Goal: Task Accomplishment & Management: Manage account settings

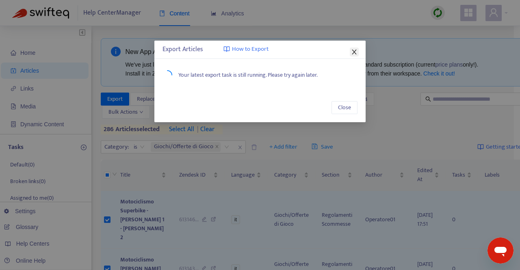
click at [354, 52] on icon "close" at bounding box center [354, 52] width 4 height 5
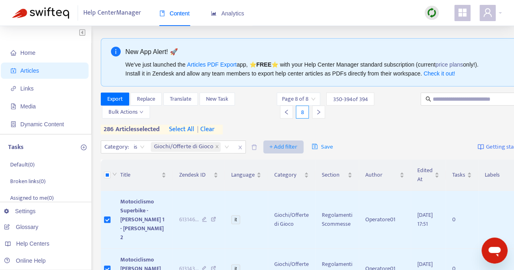
click at [288, 150] on span "+ Add filter" at bounding box center [283, 147] width 28 height 10
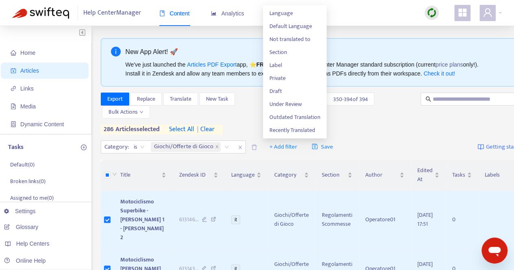
click at [390, 128] on div "Export Replace Translate New Task Bulk Actions Page 8 of 8 350 - 394 of 394 8 2…" at bounding box center [329, 114] width 457 height 42
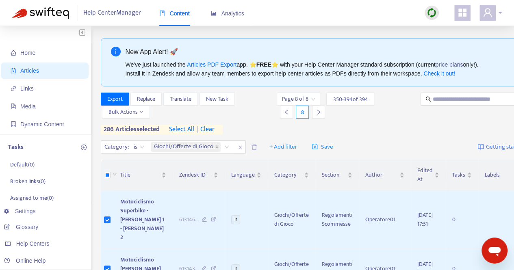
click at [500, 14] on div at bounding box center [490, 13] width 22 height 16
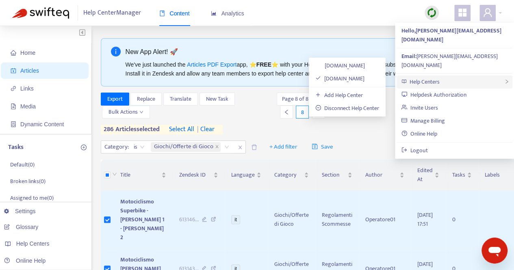
click at [443, 76] on div "Help Centers" at bounding box center [454, 82] width 116 height 13
click at [340, 79] on link "[DOMAIN_NAME]" at bounding box center [339, 78] width 49 height 9
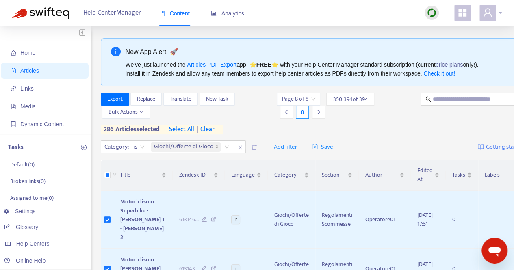
click at [496, 15] on div at bounding box center [490, 13] width 22 height 16
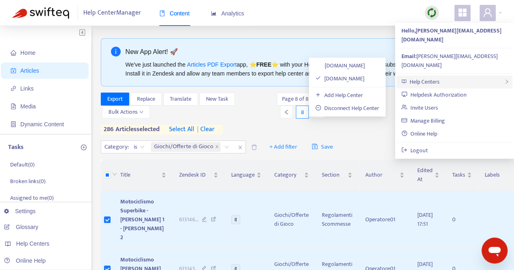
click at [432, 77] on span "Help Centers" at bounding box center [424, 81] width 30 height 9
click at [354, 109] on link "Disconnect Help Center" at bounding box center [347, 108] width 64 height 9
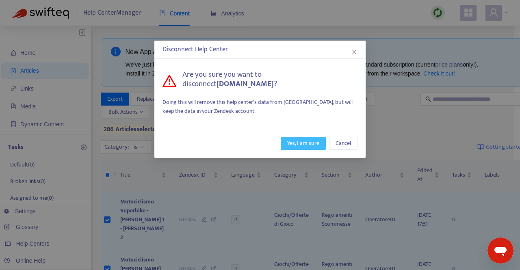
click at [298, 143] on span "Yes, I am sure" at bounding box center [303, 143] width 32 height 9
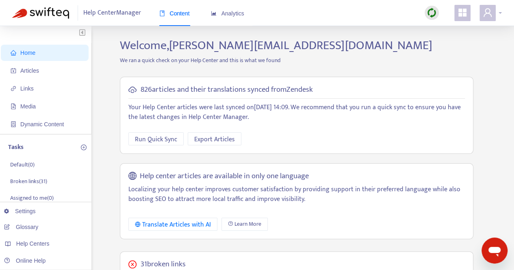
click at [497, 14] on div at bounding box center [490, 13] width 22 height 16
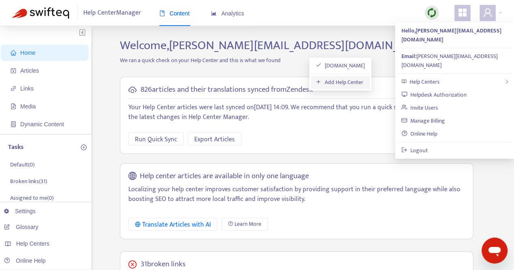
click at [360, 82] on link "Add Help Center" at bounding box center [340, 82] width 48 height 9
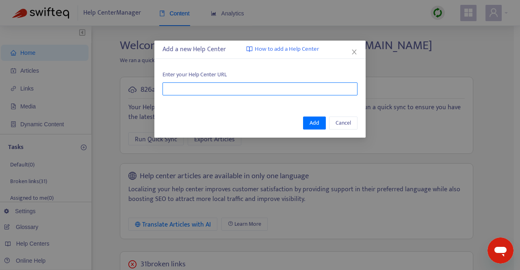
click at [214, 92] on input "text" at bounding box center [259, 88] width 195 height 13
paste input "**********"
type input "**********"
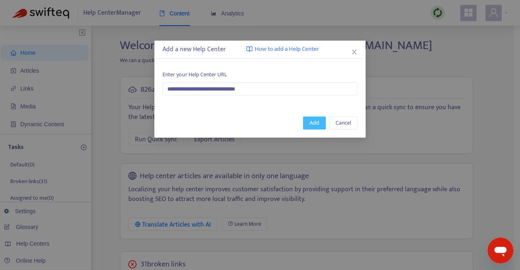
click at [314, 121] on span "Add" at bounding box center [314, 123] width 10 height 9
